Goal: Check status: Check status

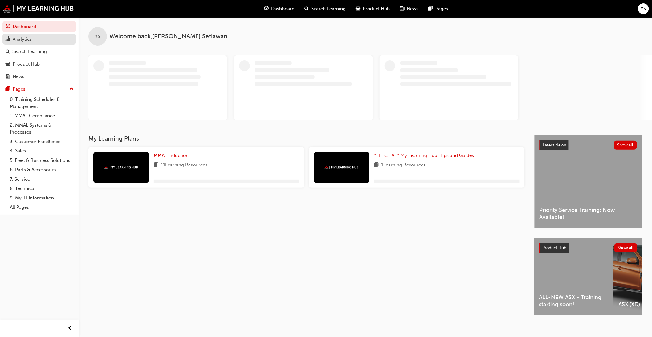
click at [39, 41] on div "Analytics" at bounding box center [39, 39] width 67 height 8
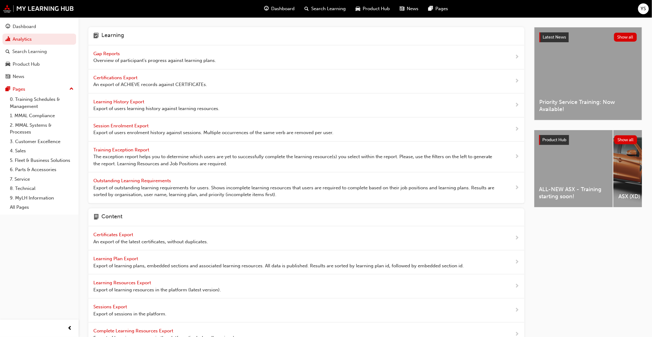
click at [124, 57] on span "Overview of participant's progress against learning plans." at bounding box center [154, 60] width 123 height 7
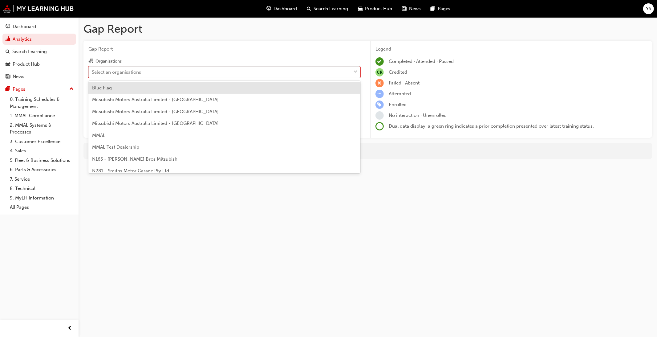
click at [151, 76] on div "Select an organisations" at bounding box center [220, 72] width 262 height 11
click at [92, 74] on input "Organisations option Blue Flag focused, 1 of 202. 202 results available. Use Up…" at bounding box center [92, 71] width 1 height 5
type input "w838"
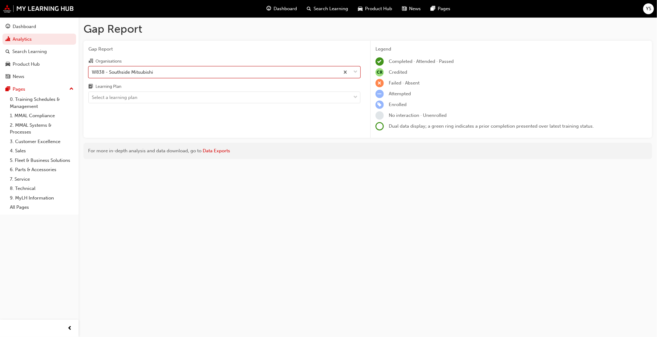
click at [148, 113] on div "Gap Report Organisations option W838 - Southside Mitsubishi, selected. 0 result…" at bounding box center [225, 89] width 282 height 97
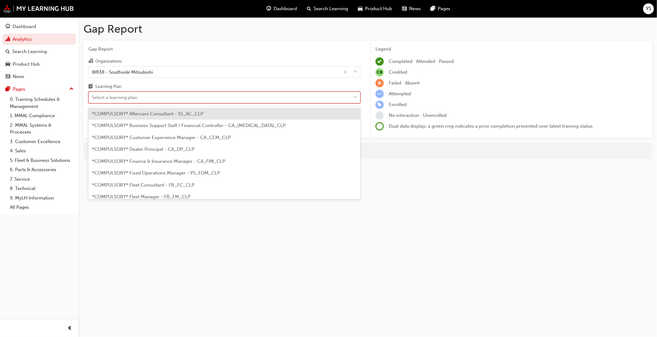
click at [148, 98] on div "Select a learning plan" at bounding box center [220, 97] width 262 height 11
click at [92, 98] on input "Learning Plan option *COMPULSORY* Aftercare Consultant - SS_AC_CLP focused, 1 o…" at bounding box center [92, 97] width 1 height 5
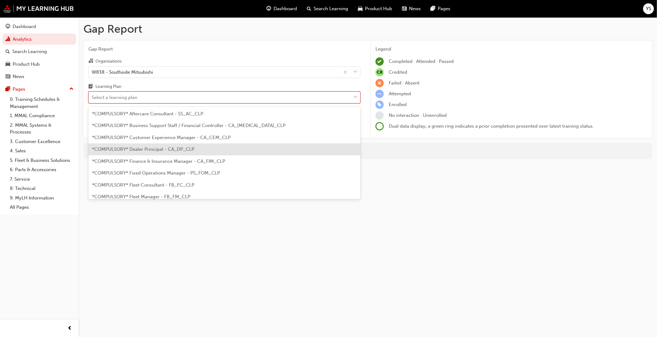
click at [168, 152] on span "*COMPULSORY* Dealer Principal - CA_DP_CLP" at bounding box center [143, 149] width 102 height 6
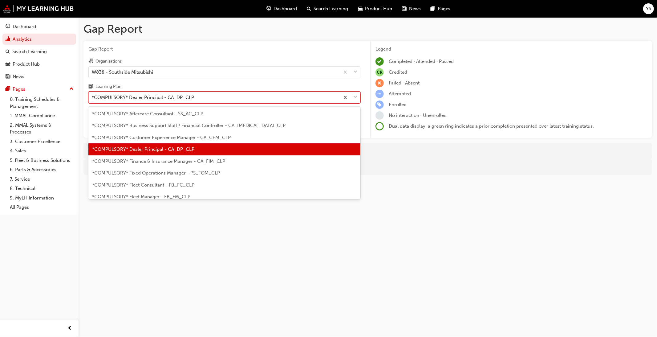
click at [189, 96] on div "*COMPULSORY* Dealer Principal - CA_DP_CLP" at bounding box center [143, 97] width 102 height 7
click at [92, 96] on input "Learning Plan option *COMPULSORY* Dealer Principal - CA_DP_CLP, selected. optio…" at bounding box center [92, 97] width 1 height 5
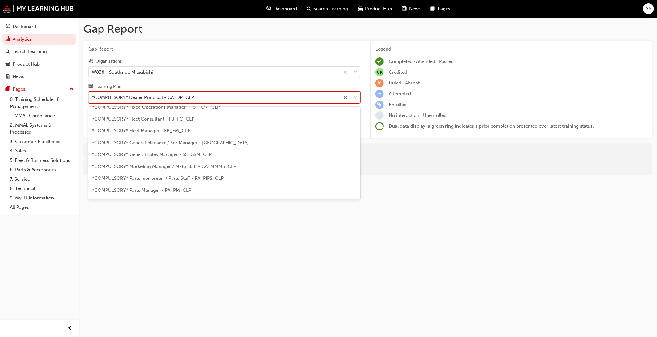
scroll to position [68, 0]
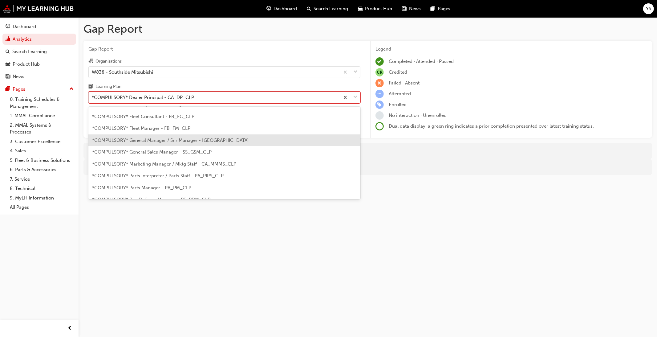
click at [179, 142] on span "*COMPULSORY* General Manager / Snr Manager - [GEOGRAPHIC_DATA]" at bounding box center [170, 140] width 157 height 6
